Goal: Task Accomplishment & Management: Manage account settings

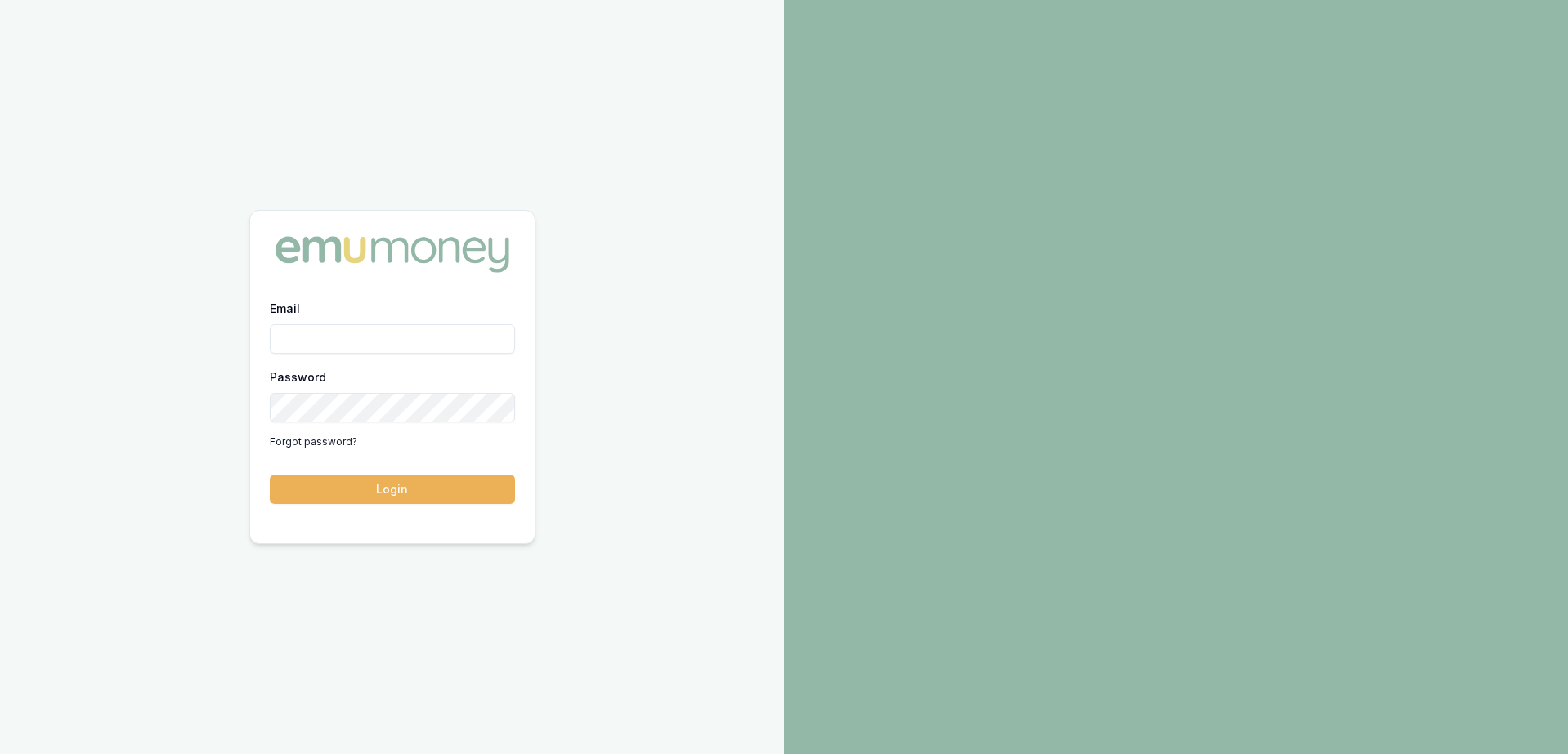
click at [459, 338] on input "Email" at bounding box center [392, 339] width 245 height 30
type input "[PERSON_NAME][EMAIL_ADDRESS][DOMAIN_NAME]"
click at [270, 474] on button "Login" at bounding box center [392, 489] width 245 height 30
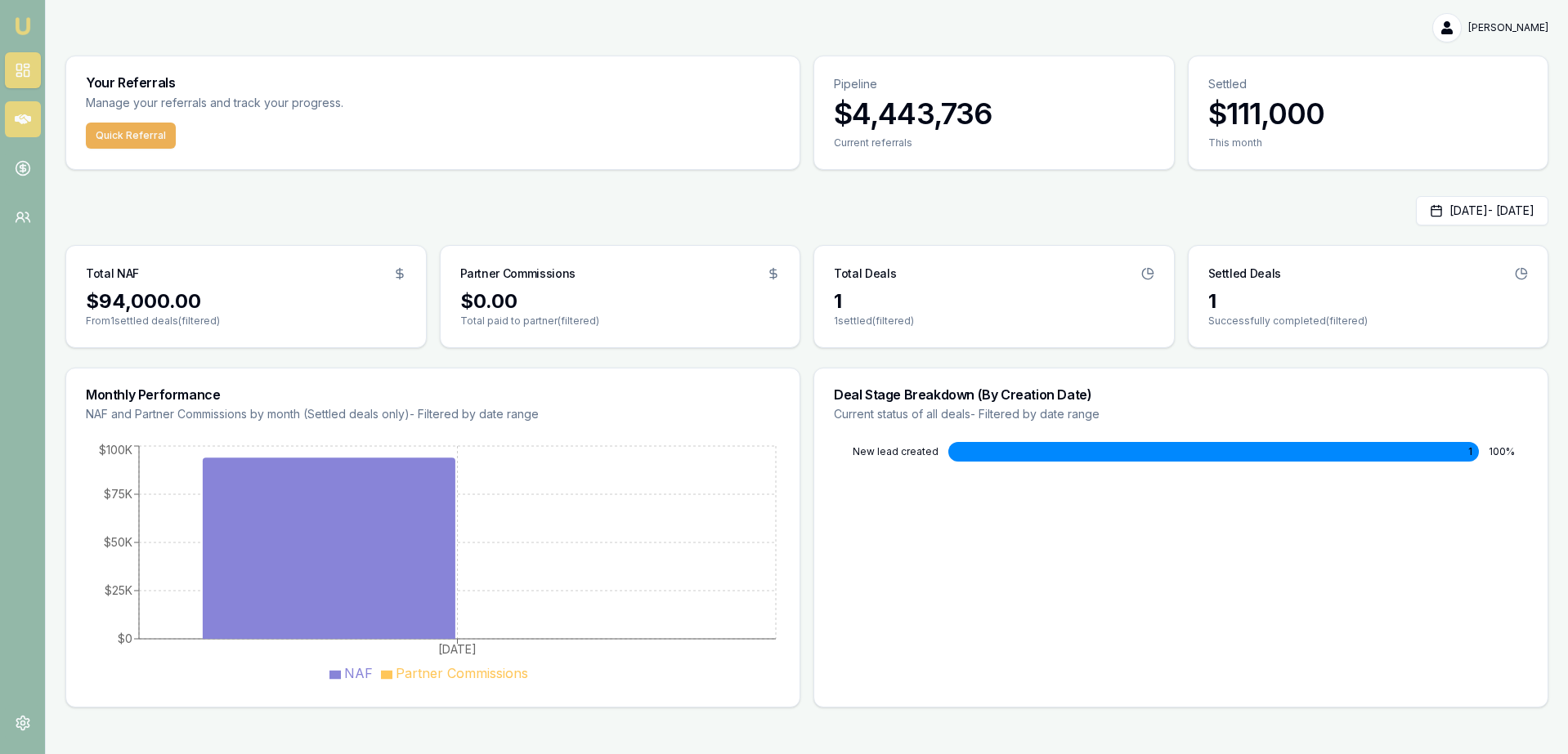
click at [24, 106] on link at bounding box center [23, 119] width 36 height 36
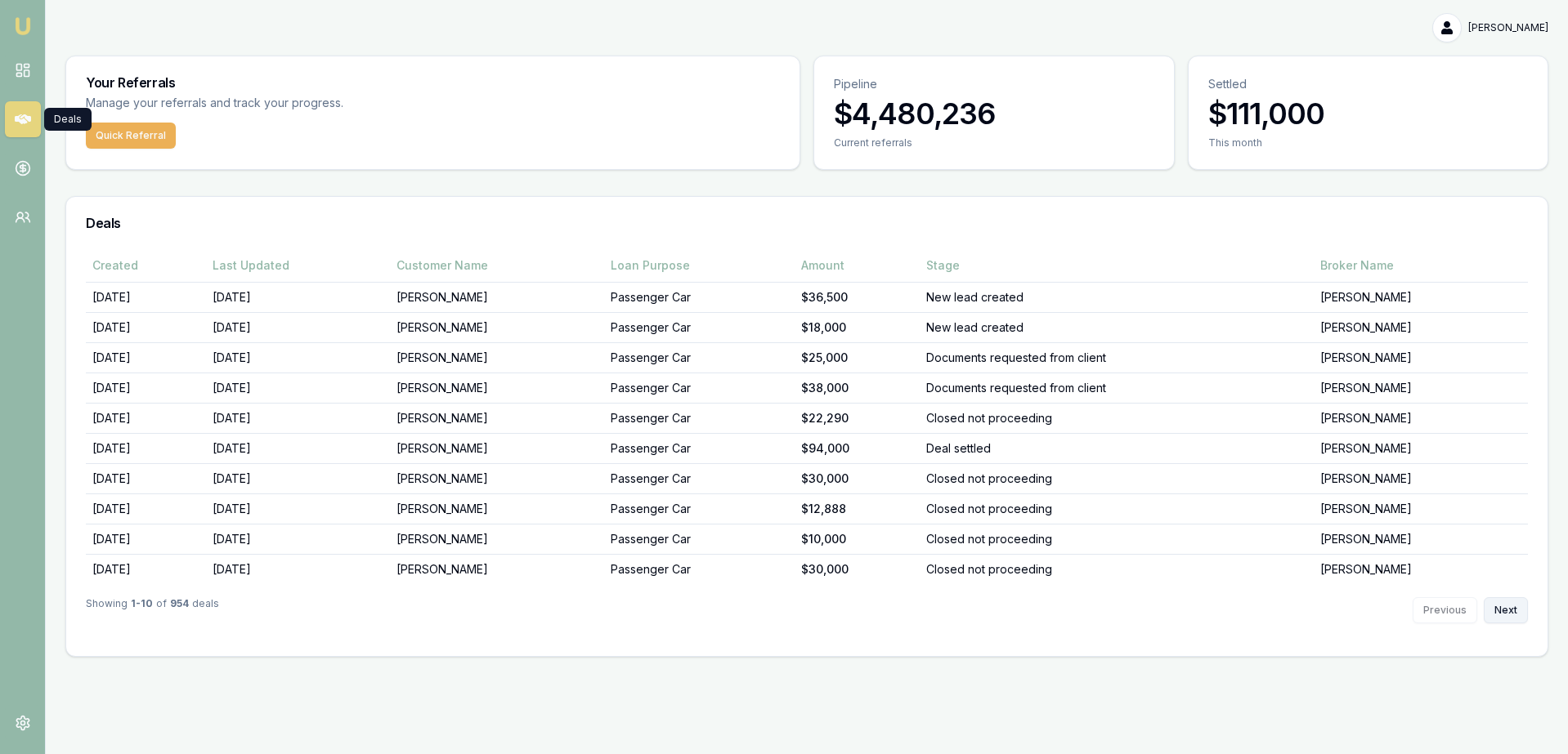
click at [1508, 604] on button "Next" at bounding box center [1505, 610] width 44 height 27
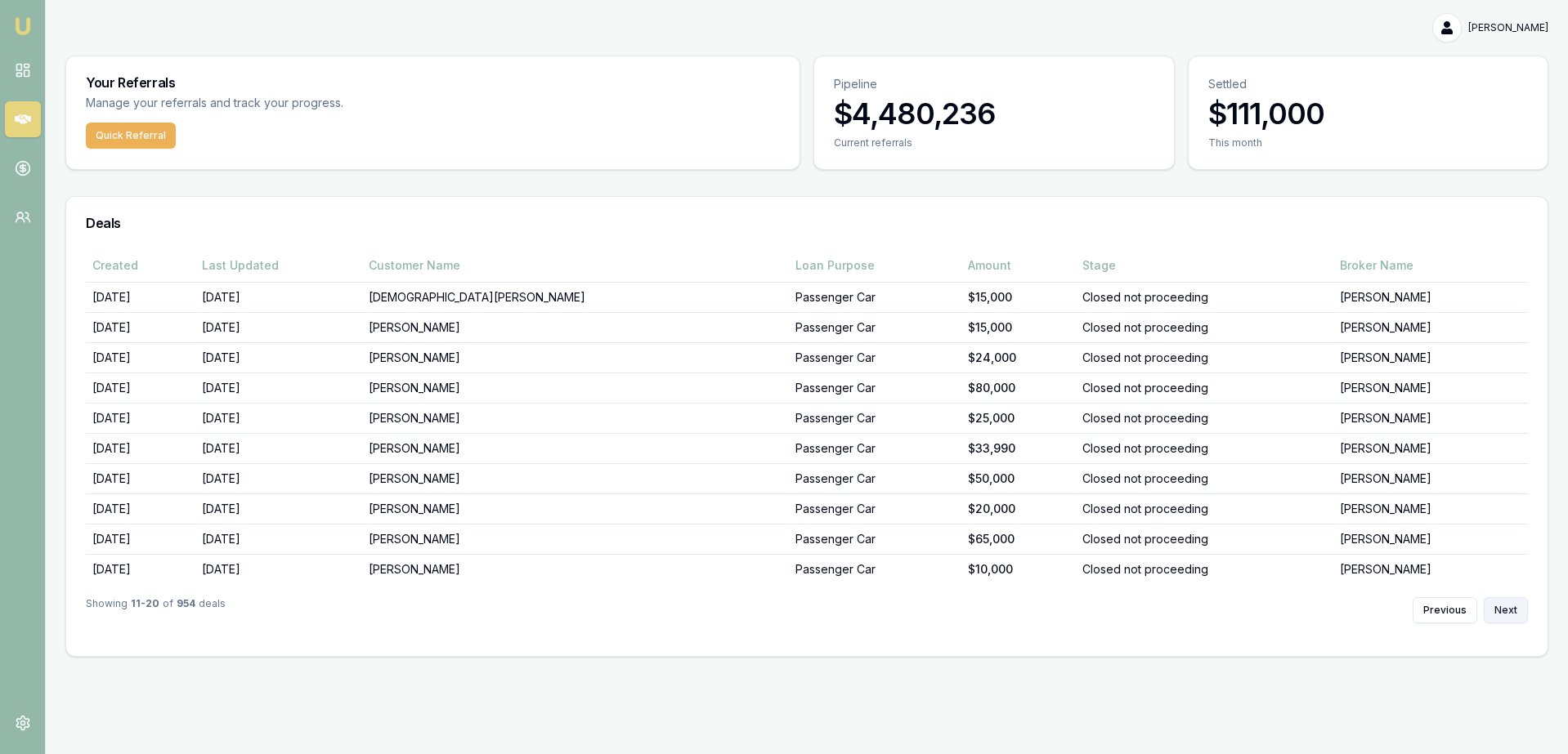
click at [1501, 602] on button "Next" at bounding box center [1505, 610] width 44 height 27
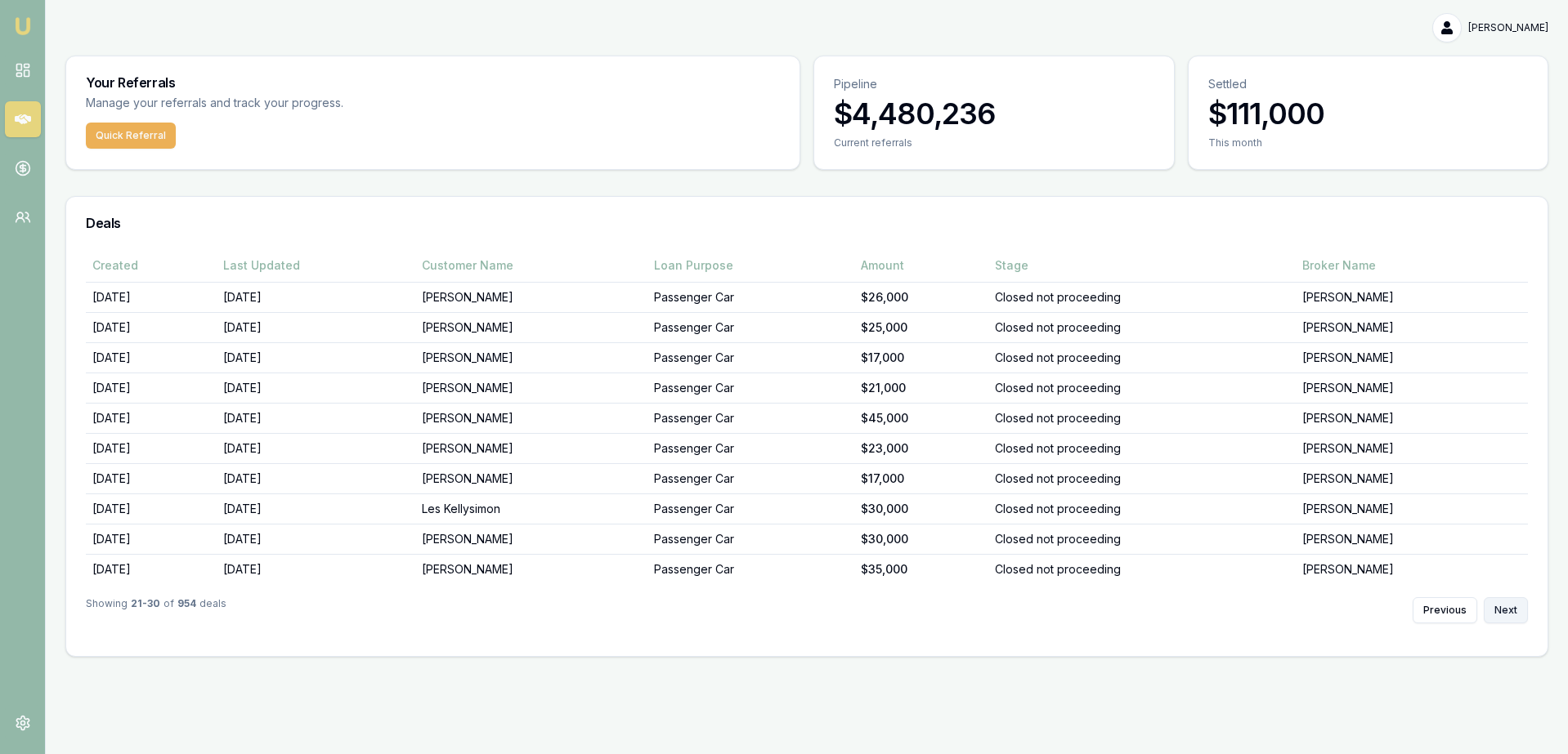
click at [1501, 602] on button "Next" at bounding box center [1505, 610] width 44 height 27
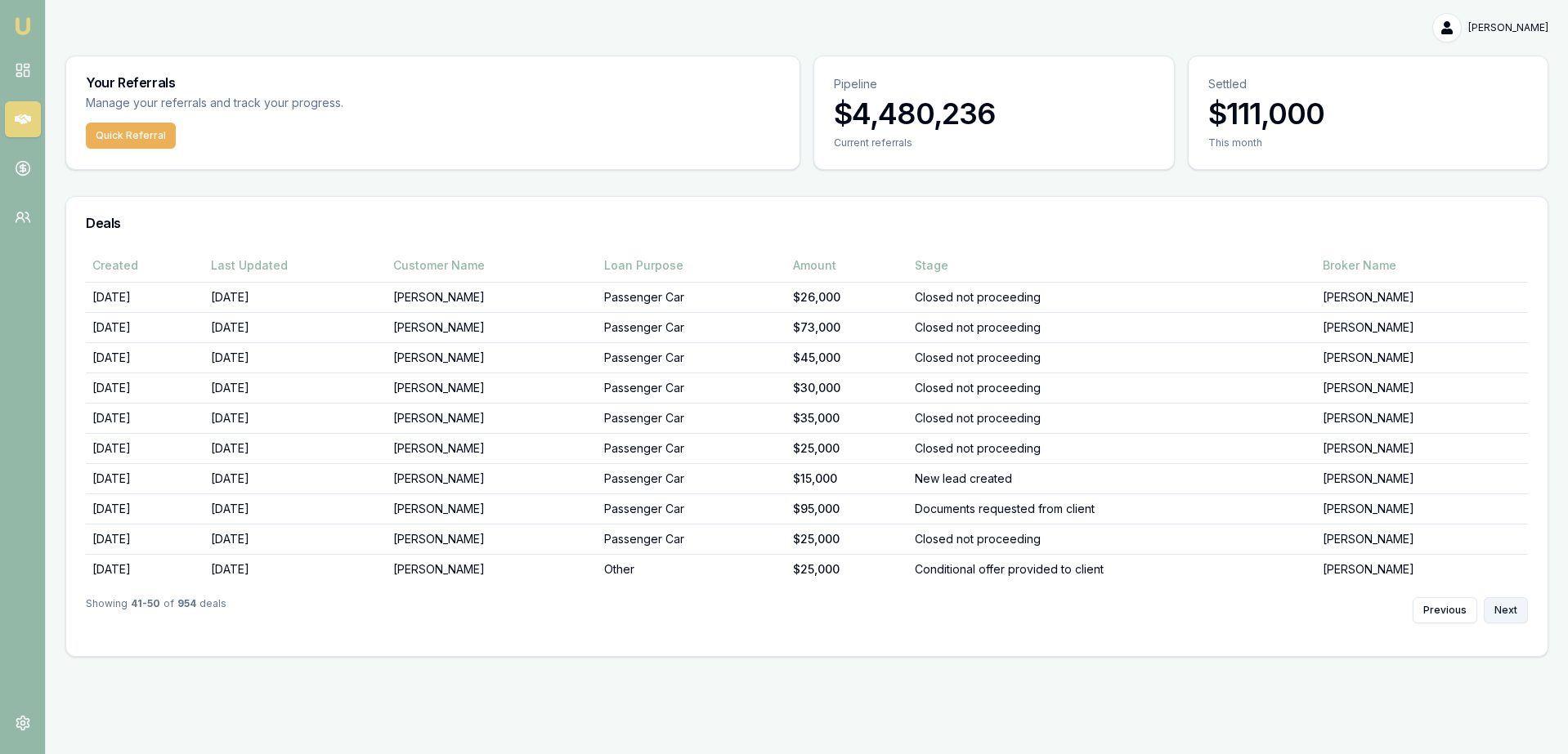
click at [1501, 602] on button "Next" at bounding box center [1505, 610] width 44 height 27
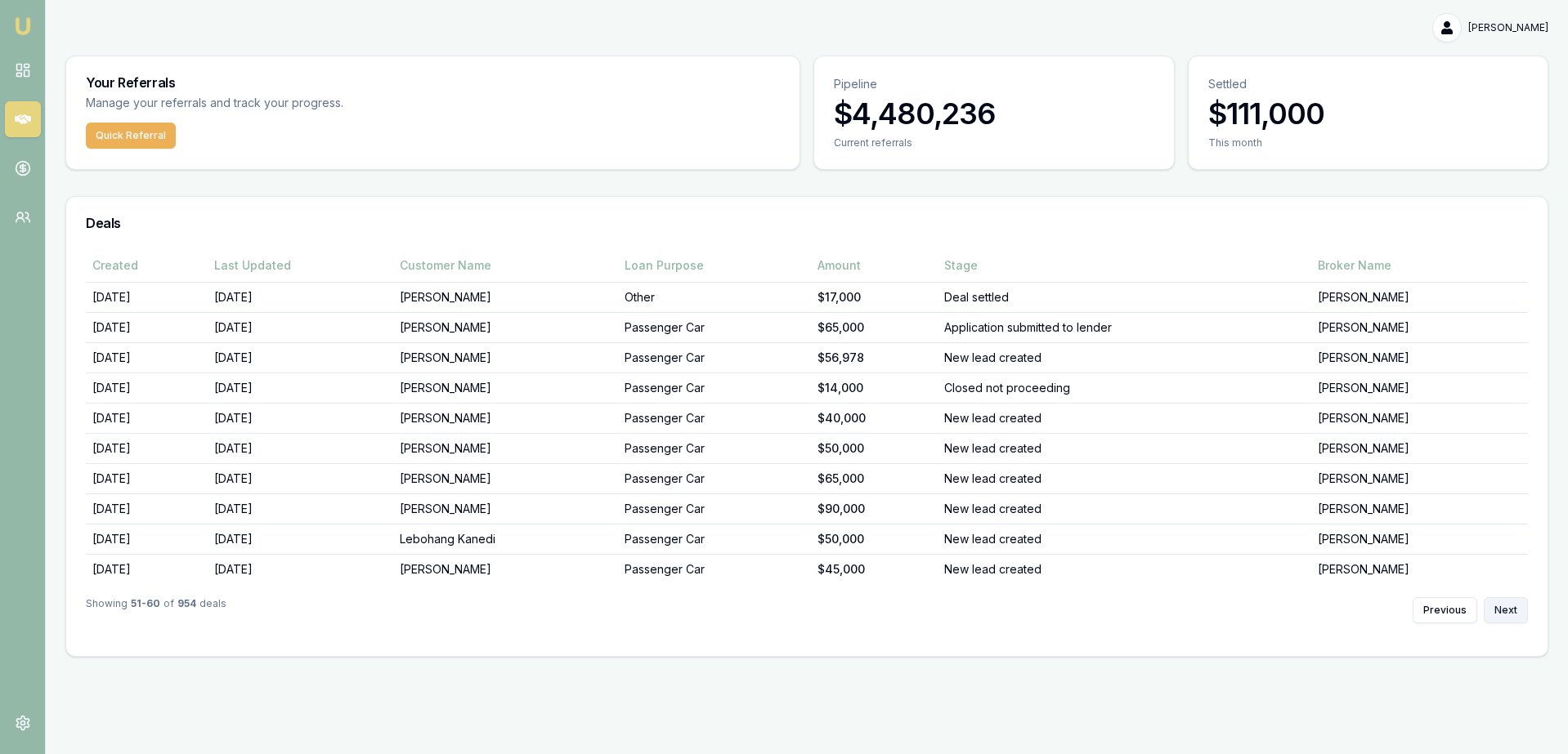
click at [1501, 602] on button "Next" at bounding box center [1505, 610] width 44 height 27
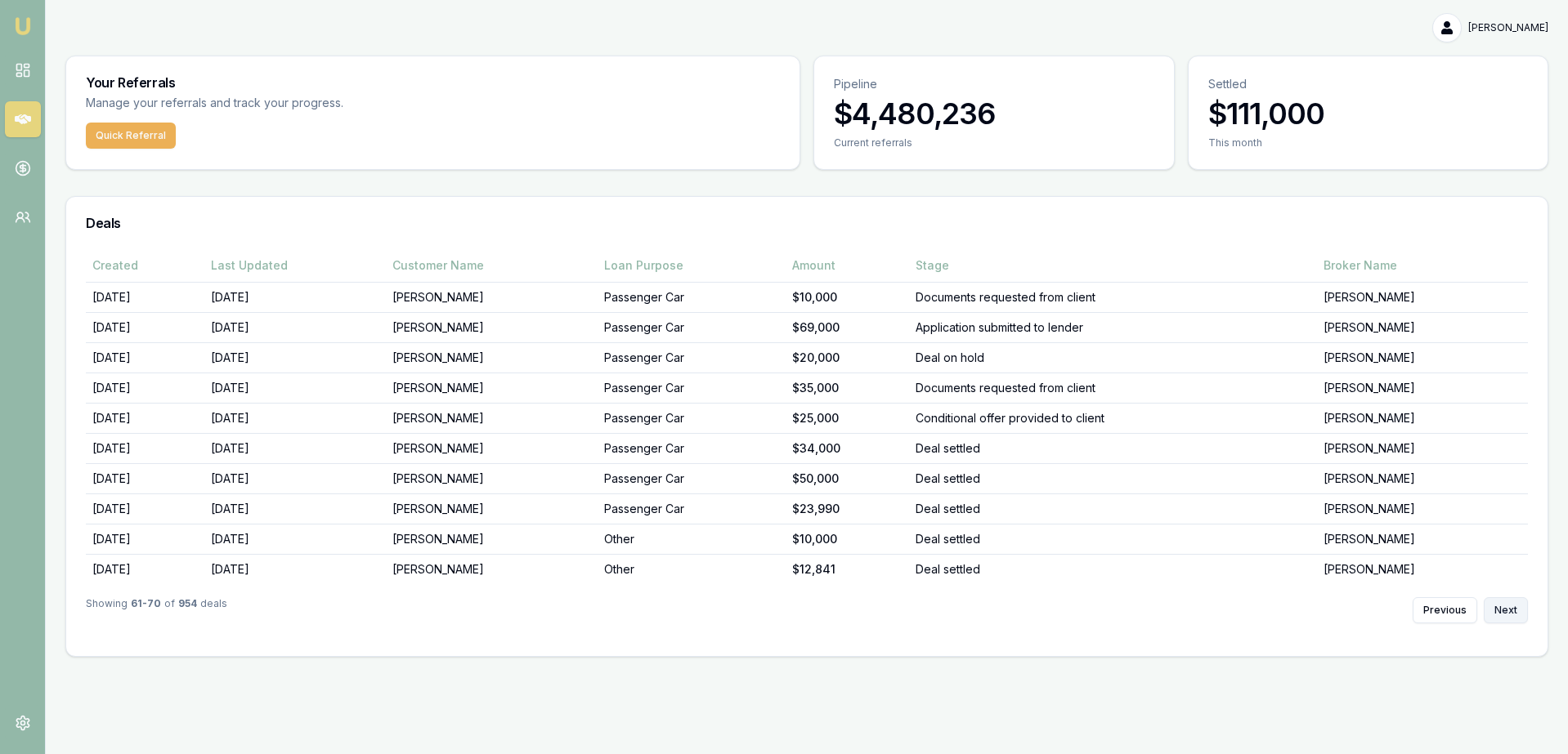
click at [1501, 602] on button "Next" at bounding box center [1505, 610] width 44 height 27
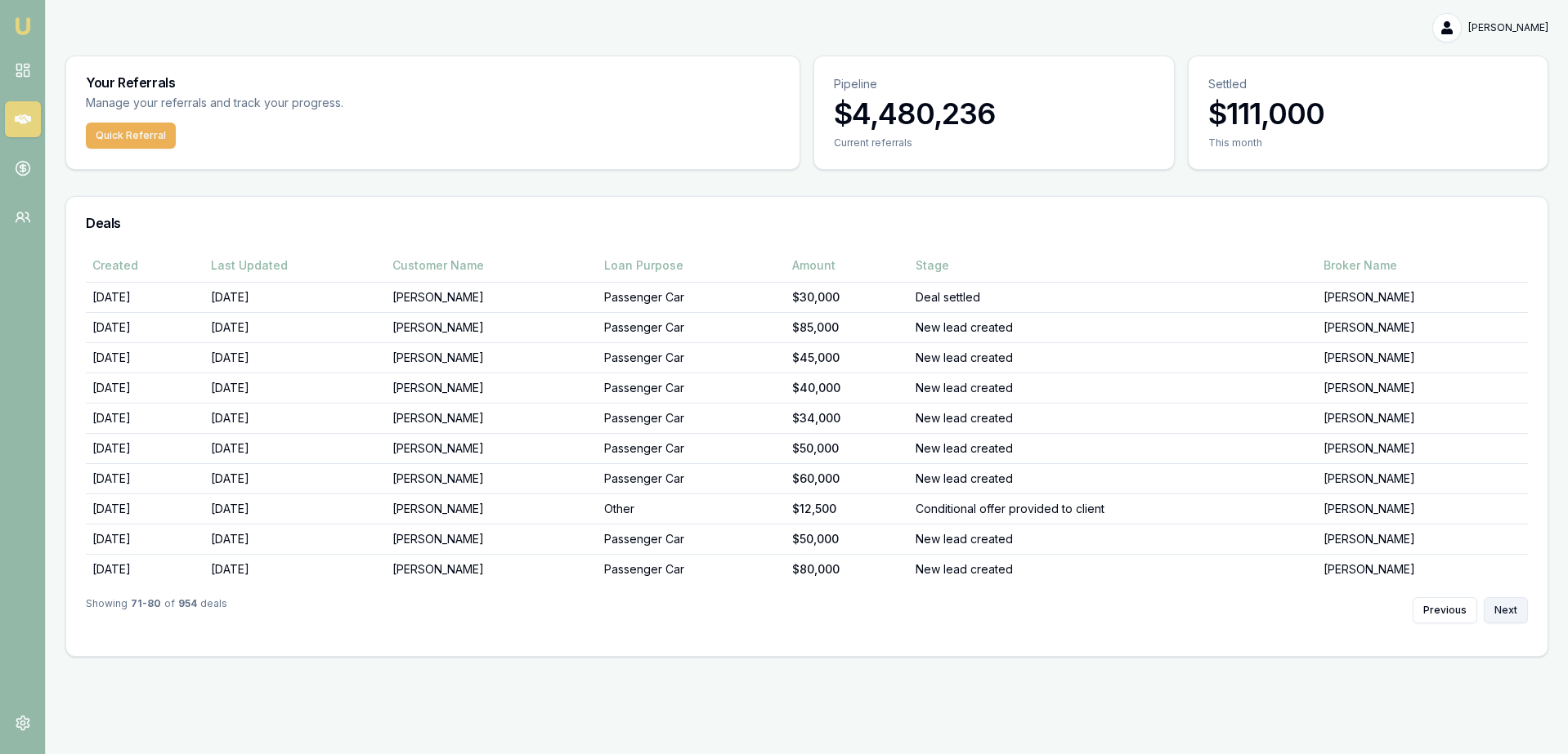
click at [1501, 602] on button "Next" at bounding box center [1505, 610] width 44 height 27
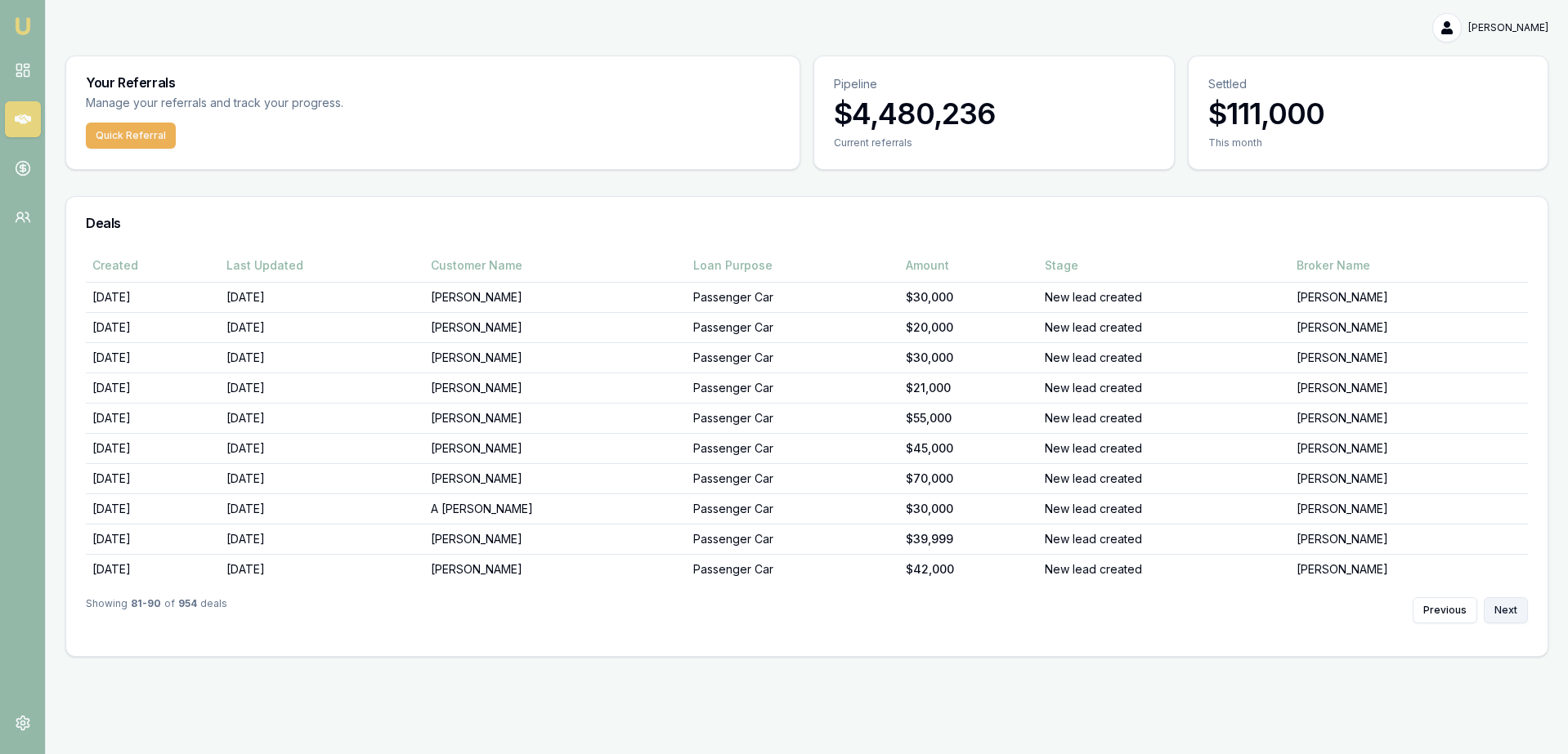
click at [1501, 602] on button "Next" at bounding box center [1505, 610] width 44 height 27
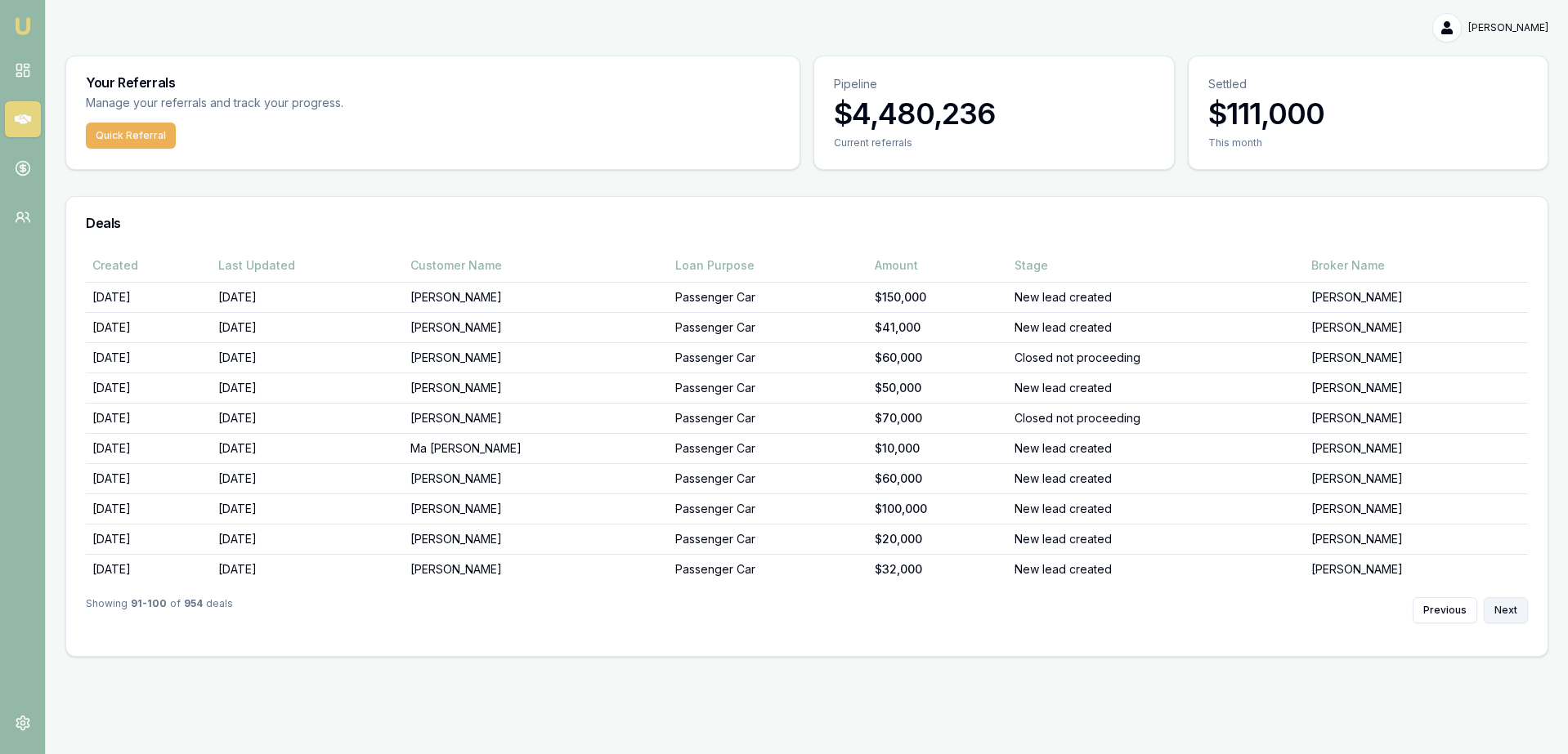
click at [1501, 602] on button "Next" at bounding box center [1505, 610] width 44 height 27
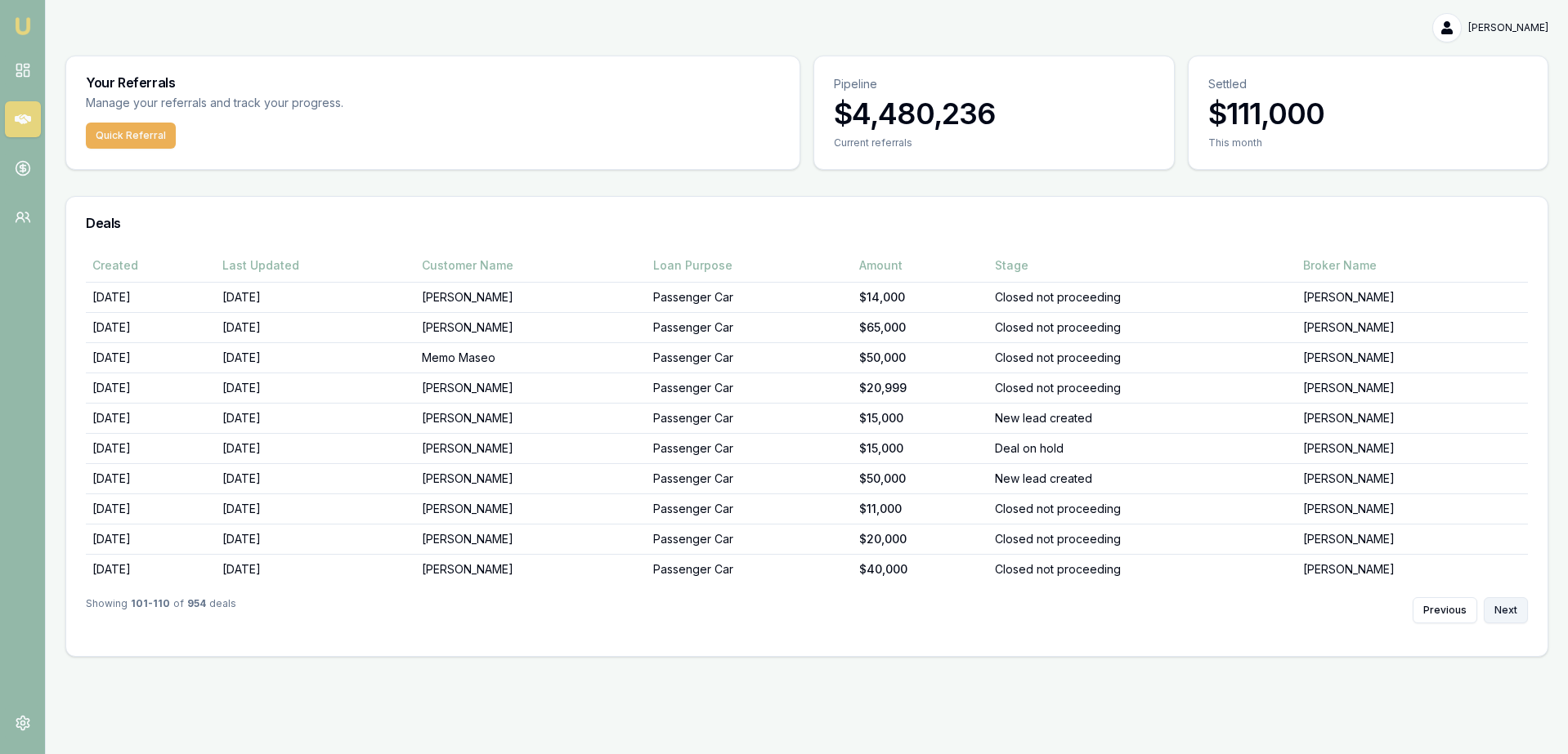
click at [1501, 602] on button "Next" at bounding box center [1505, 610] width 44 height 27
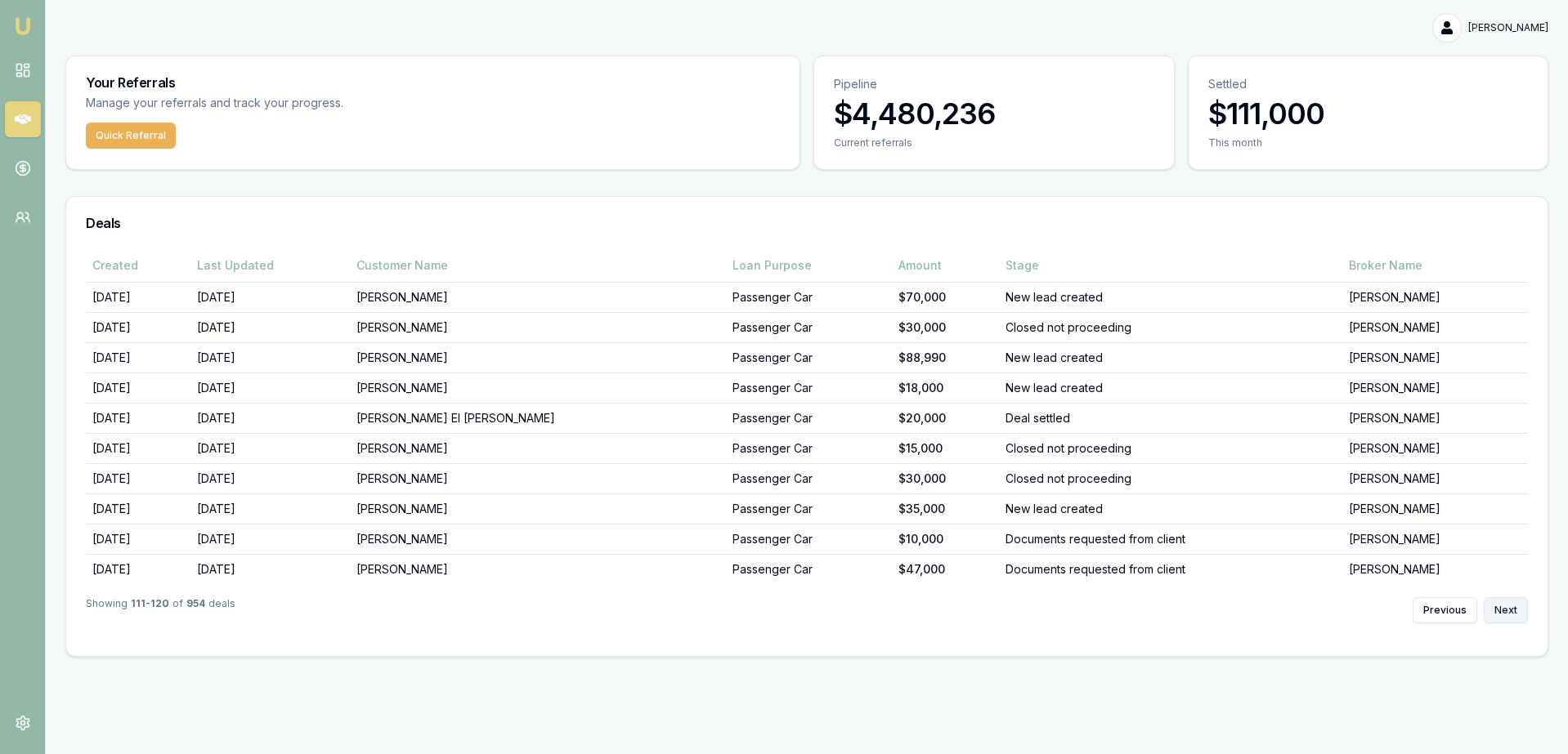
click at [1501, 602] on button "Next" at bounding box center [1505, 610] width 44 height 27
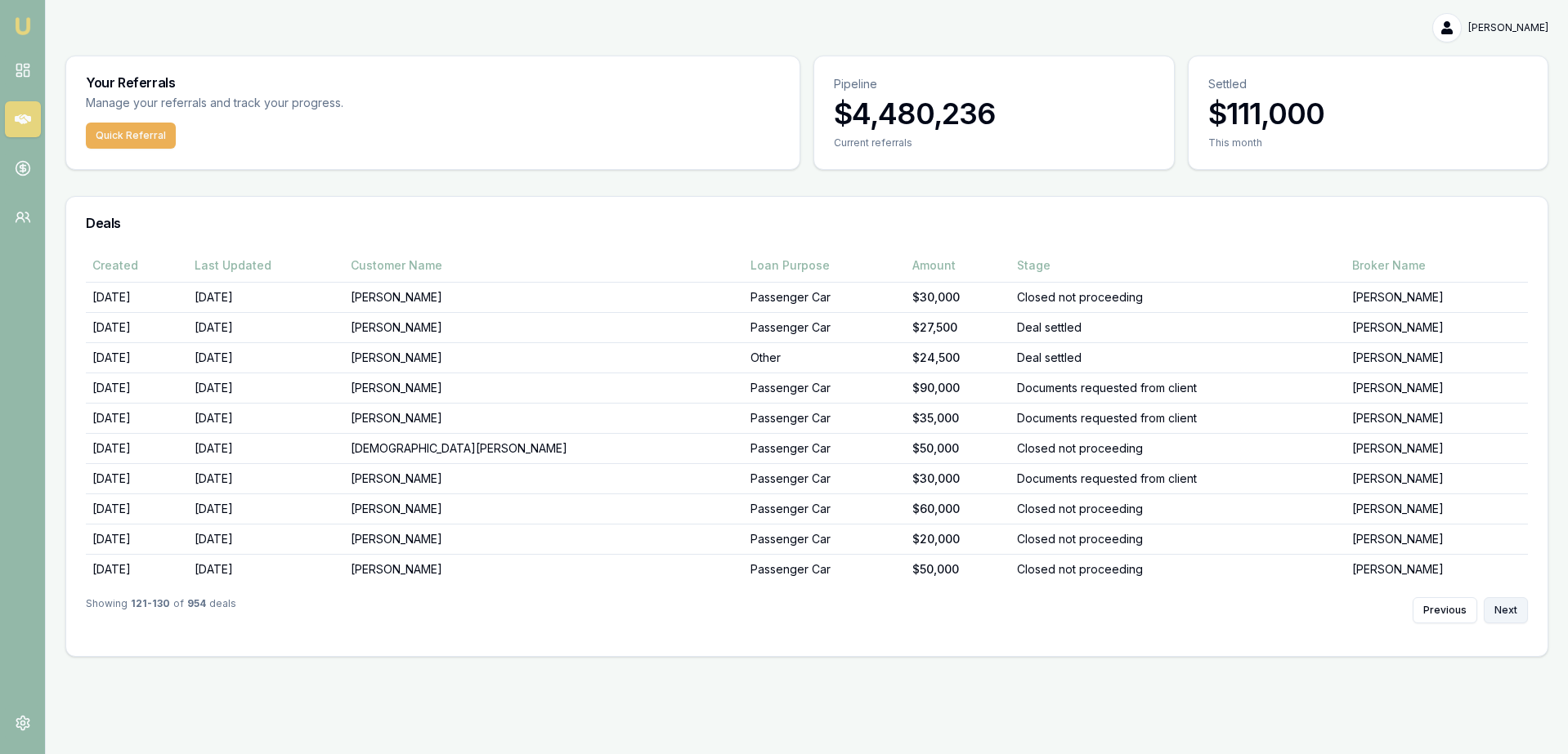
click at [1501, 602] on button "Next" at bounding box center [1505, 610] width 44 height 27
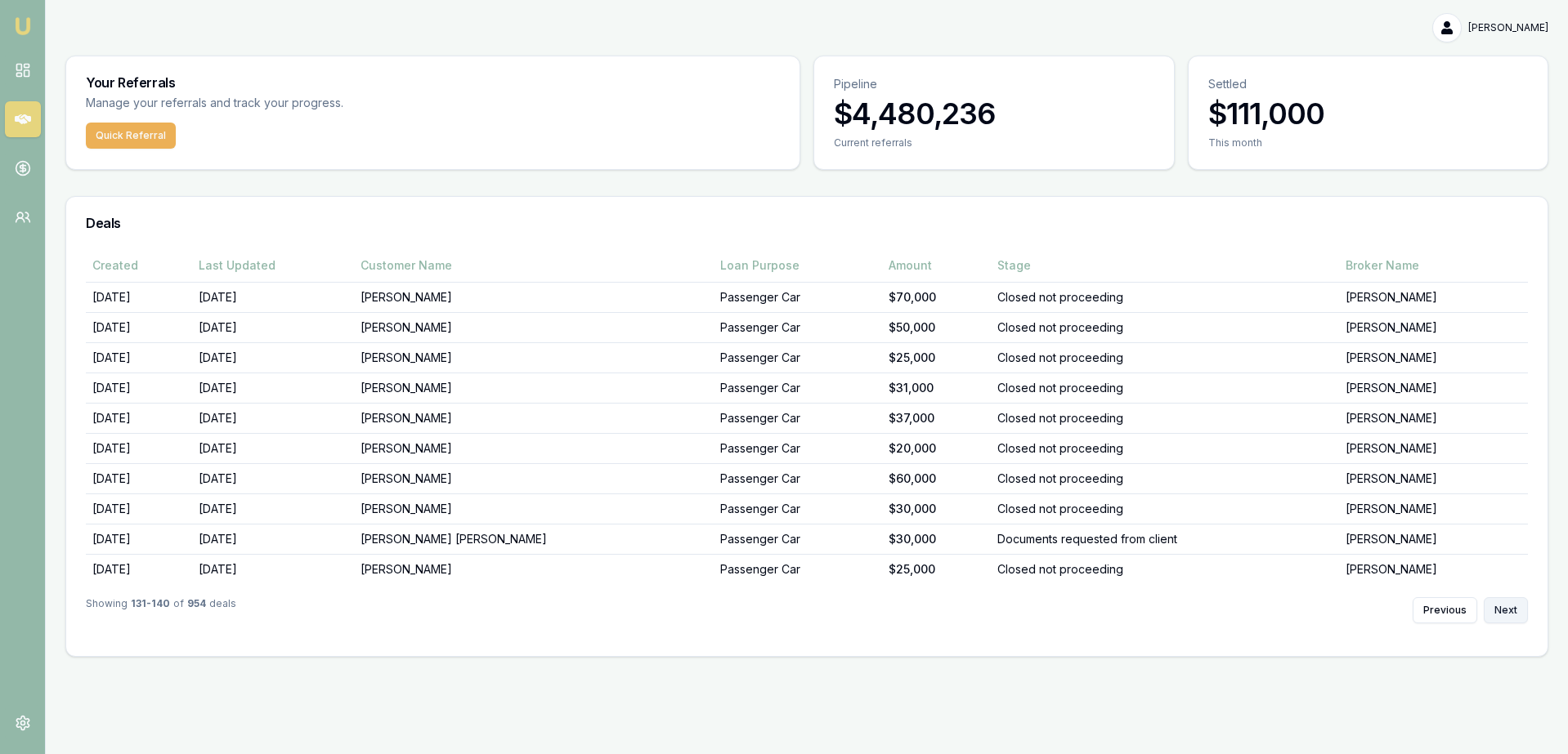
click at [1501, 602] on button "Next" at bounding box center [1505, 610] width 44 height 27
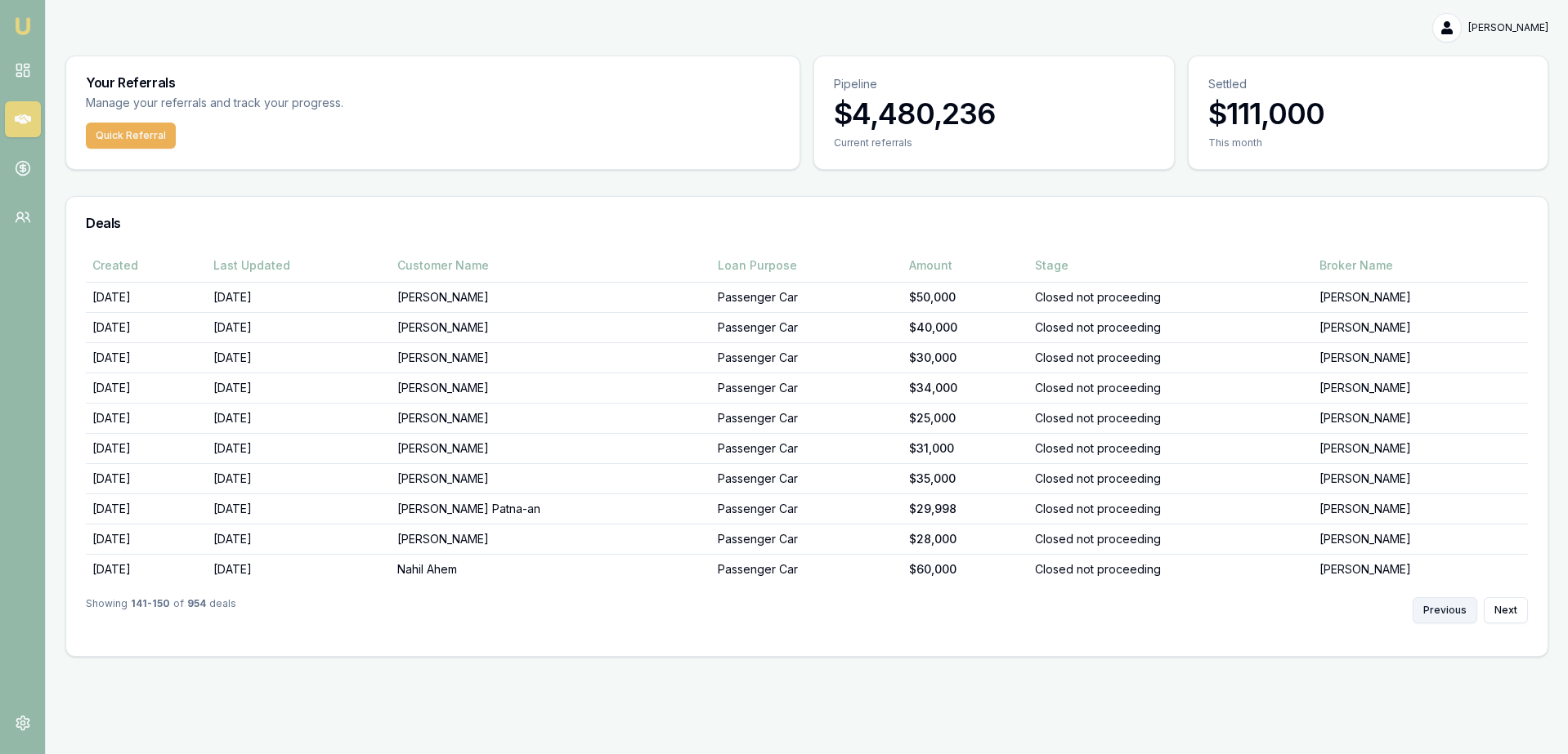
click at [1471, 605] on button "Previous" at bounding box center [1445, 610] width 65 height 27
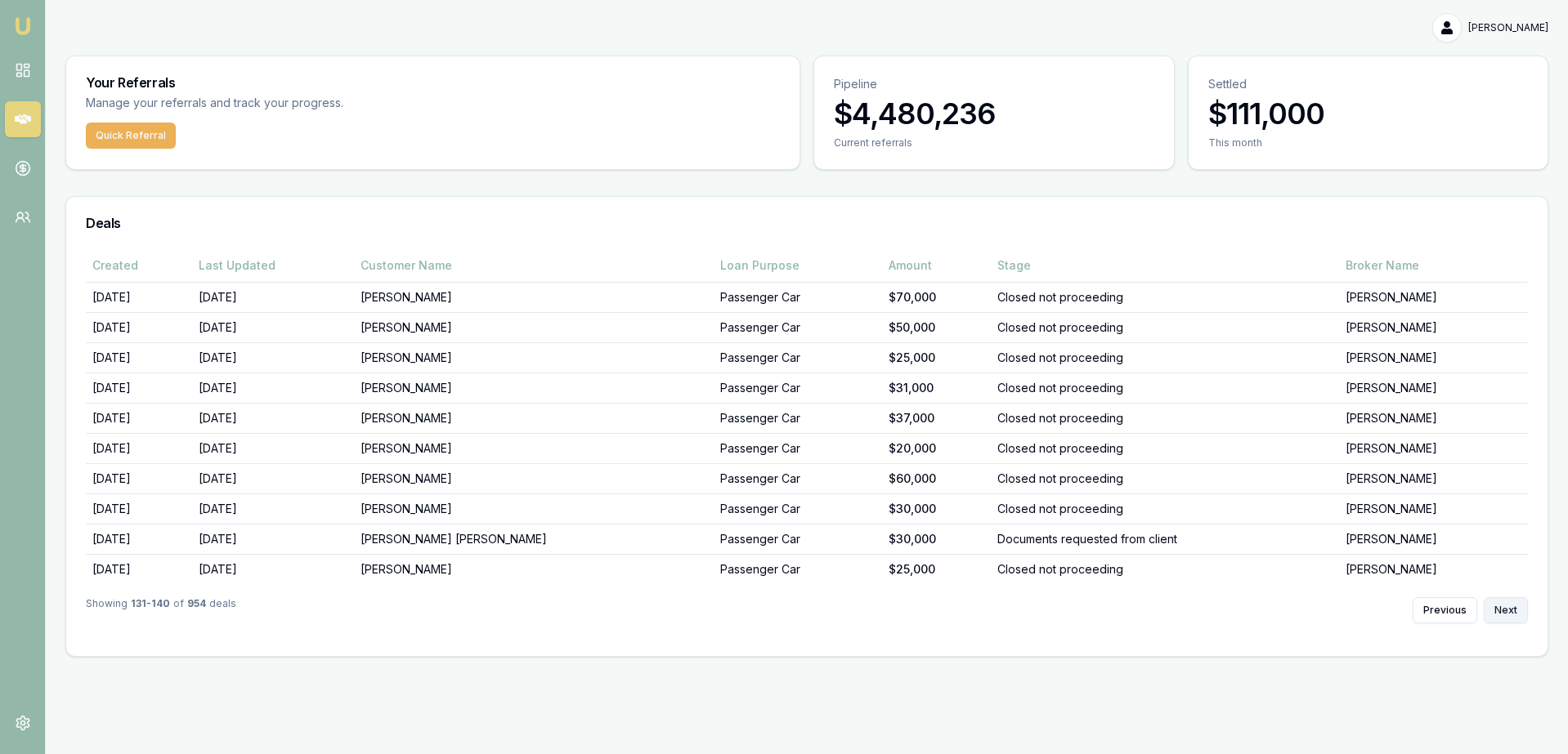
click at [1505, 605] on button "Next" at bounding box center [1505, 610] width 44 height 27
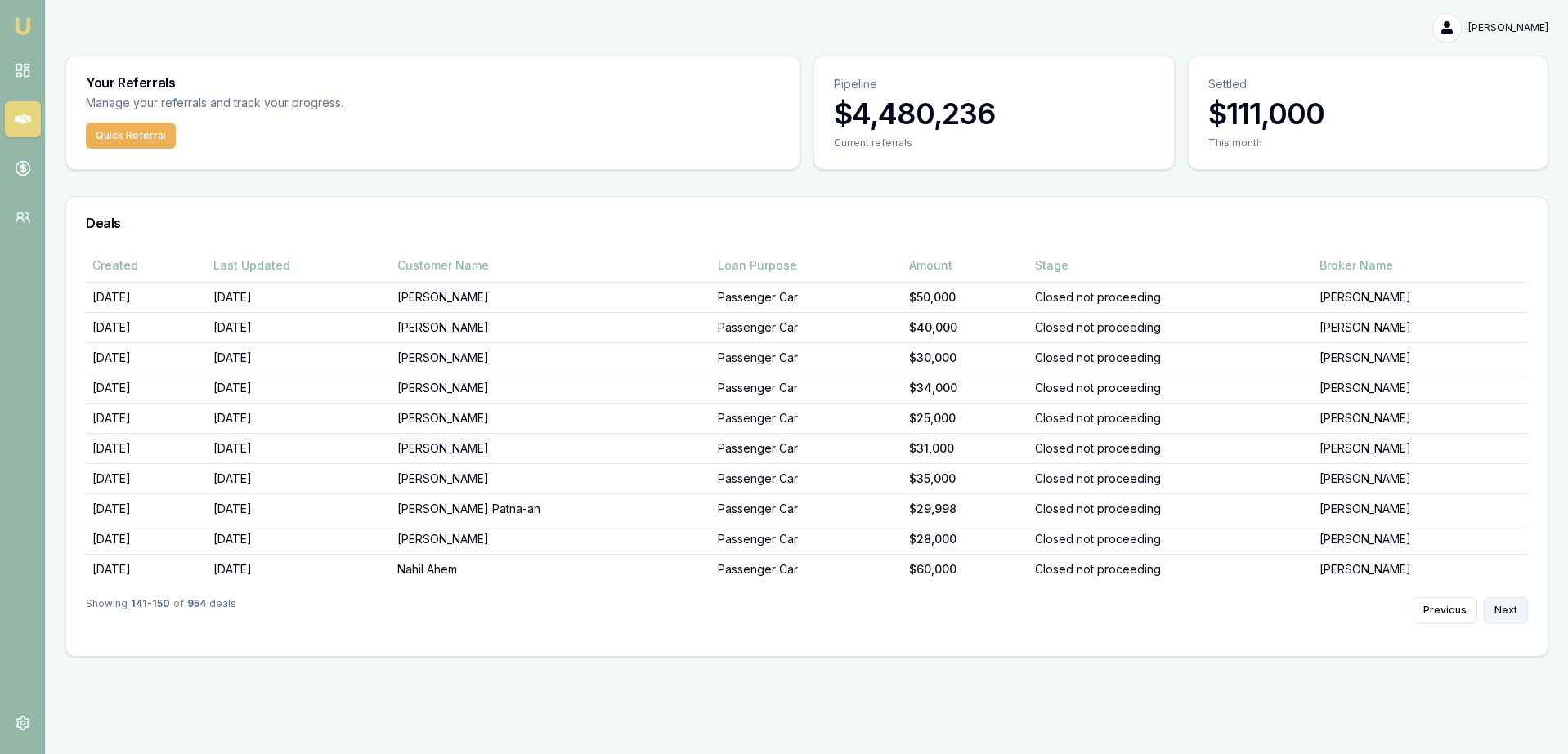
click at [1505, 605] on button "Next" at bounding box center [1505, 610] width 44 height 27
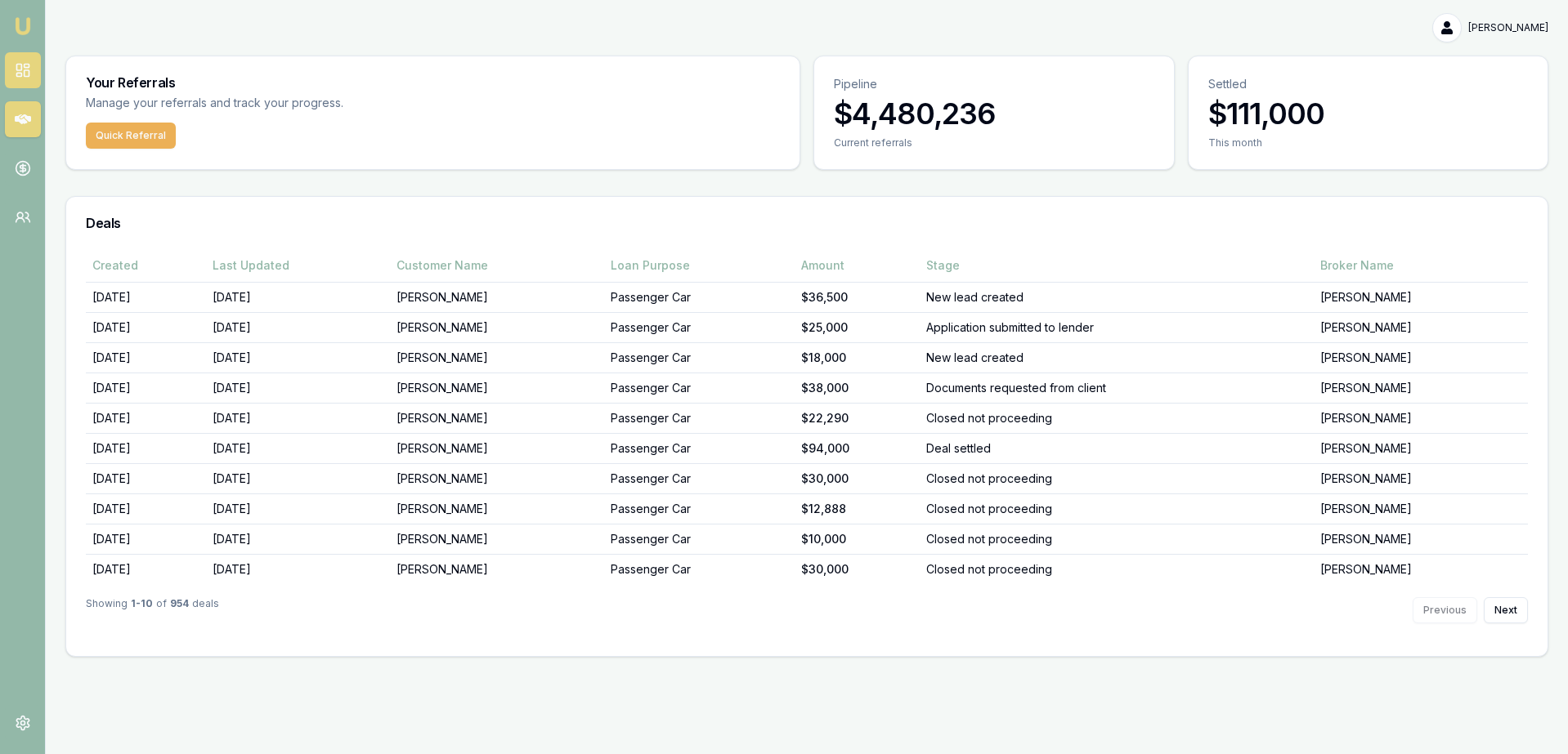
click at [26, 63] on icon at bounding box center [23, 70] width 17 height 17
